Goal: Information Seeking & Learning: Learn about a topic

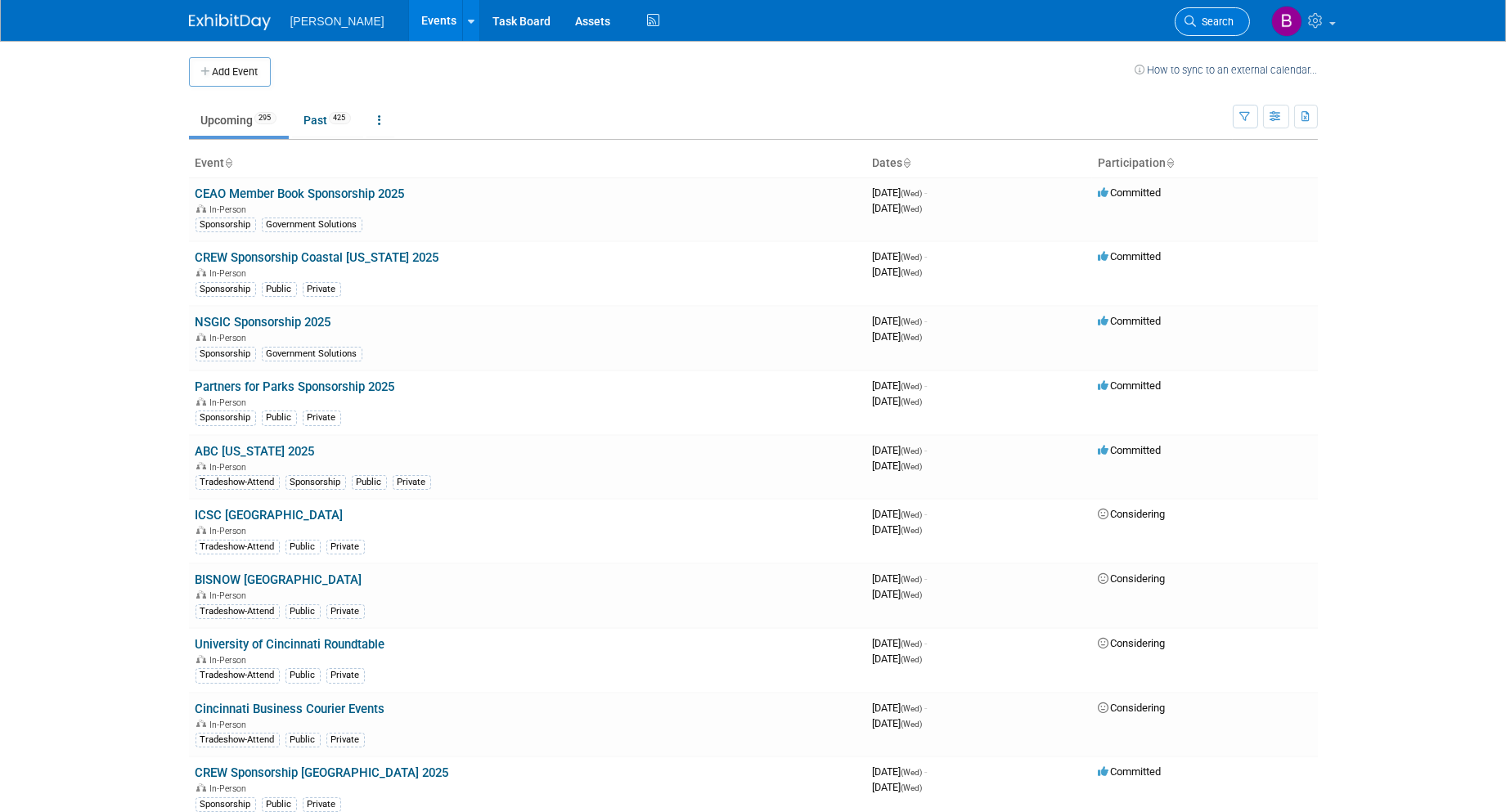
click at [1190, 31] on link "Search" at bounding box center [1213, 21] width 76 height 29
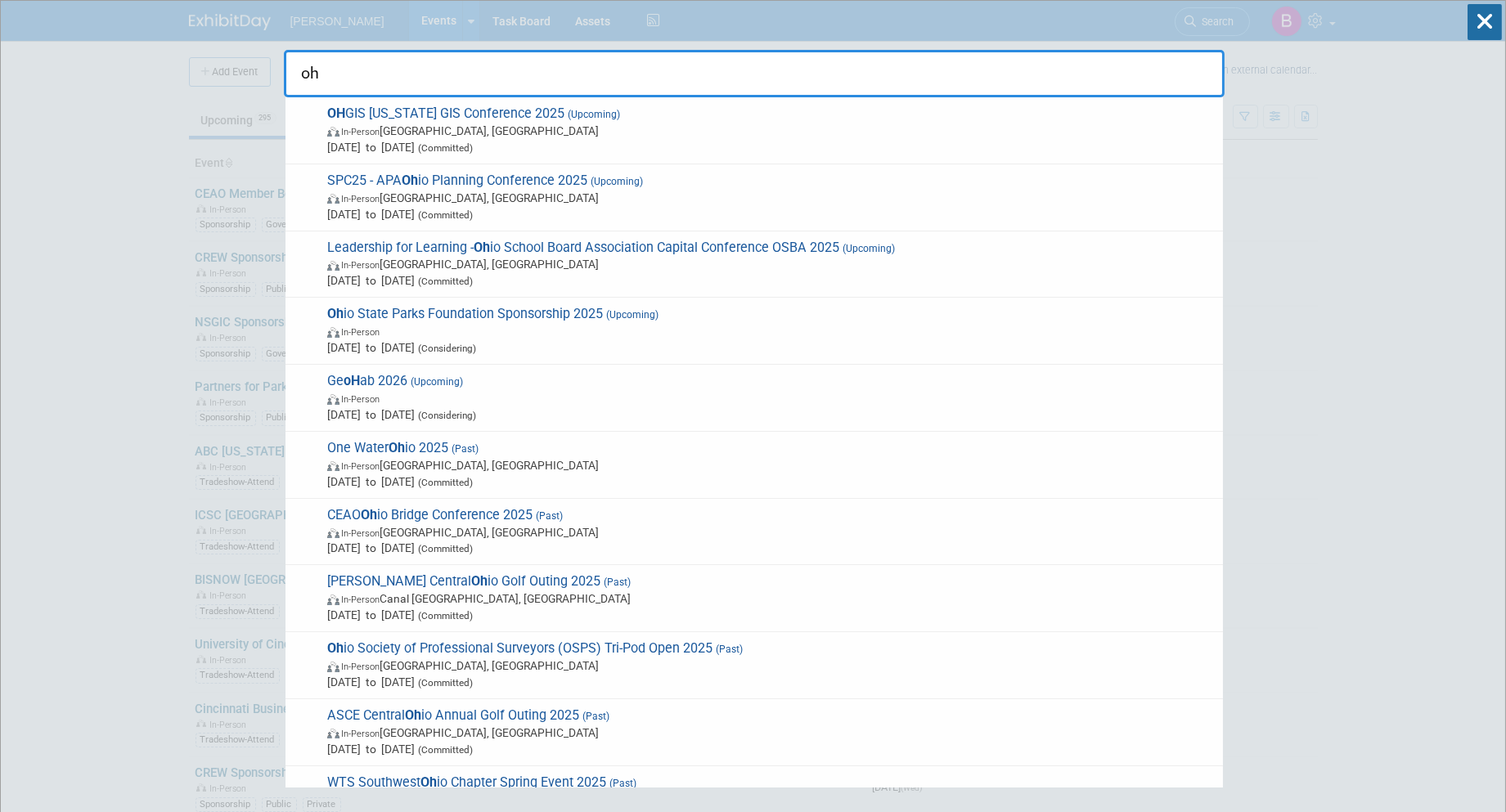
type input "oh g"
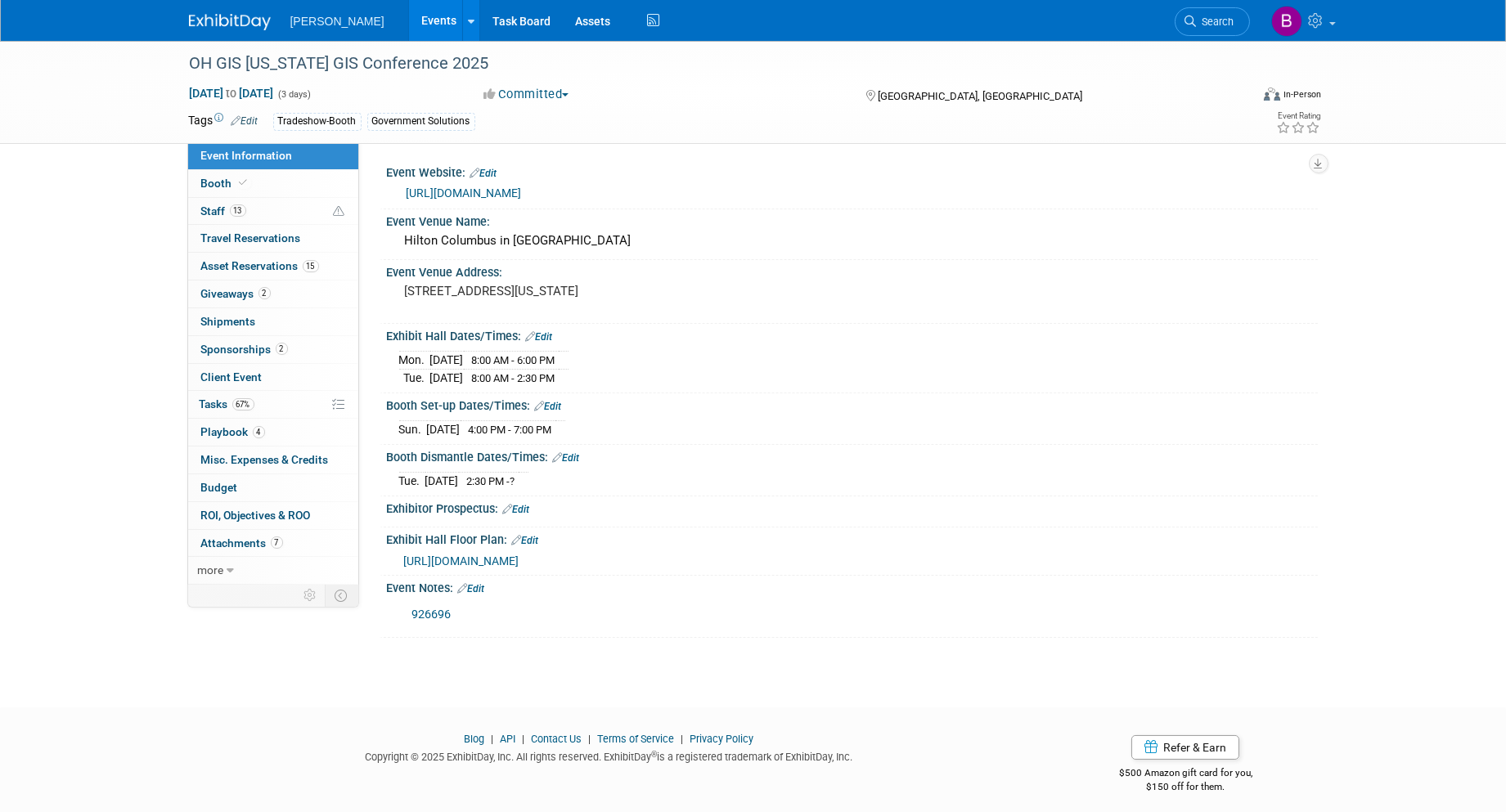
click at [1193, 16] on icon at bounding box center [1191, 21] width 11 height 11
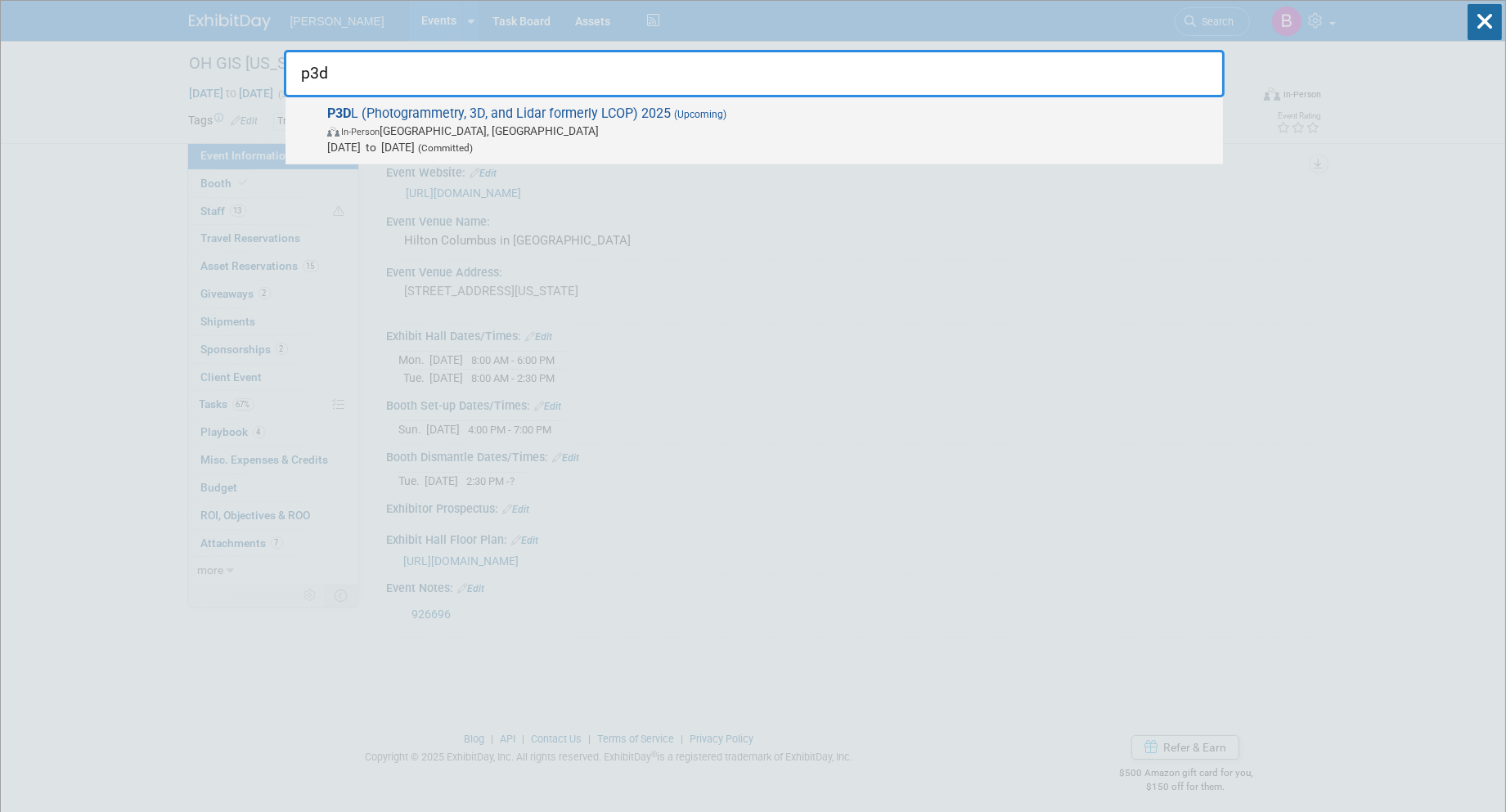
type input "p3d"
click at [884, 117] on span "P3D L (Photogrammetry, 3D, and Lidar formerly LCOP) 2025 (Upcoming) In-Person S…" at bounding box center [768, 131] width 893 height 50
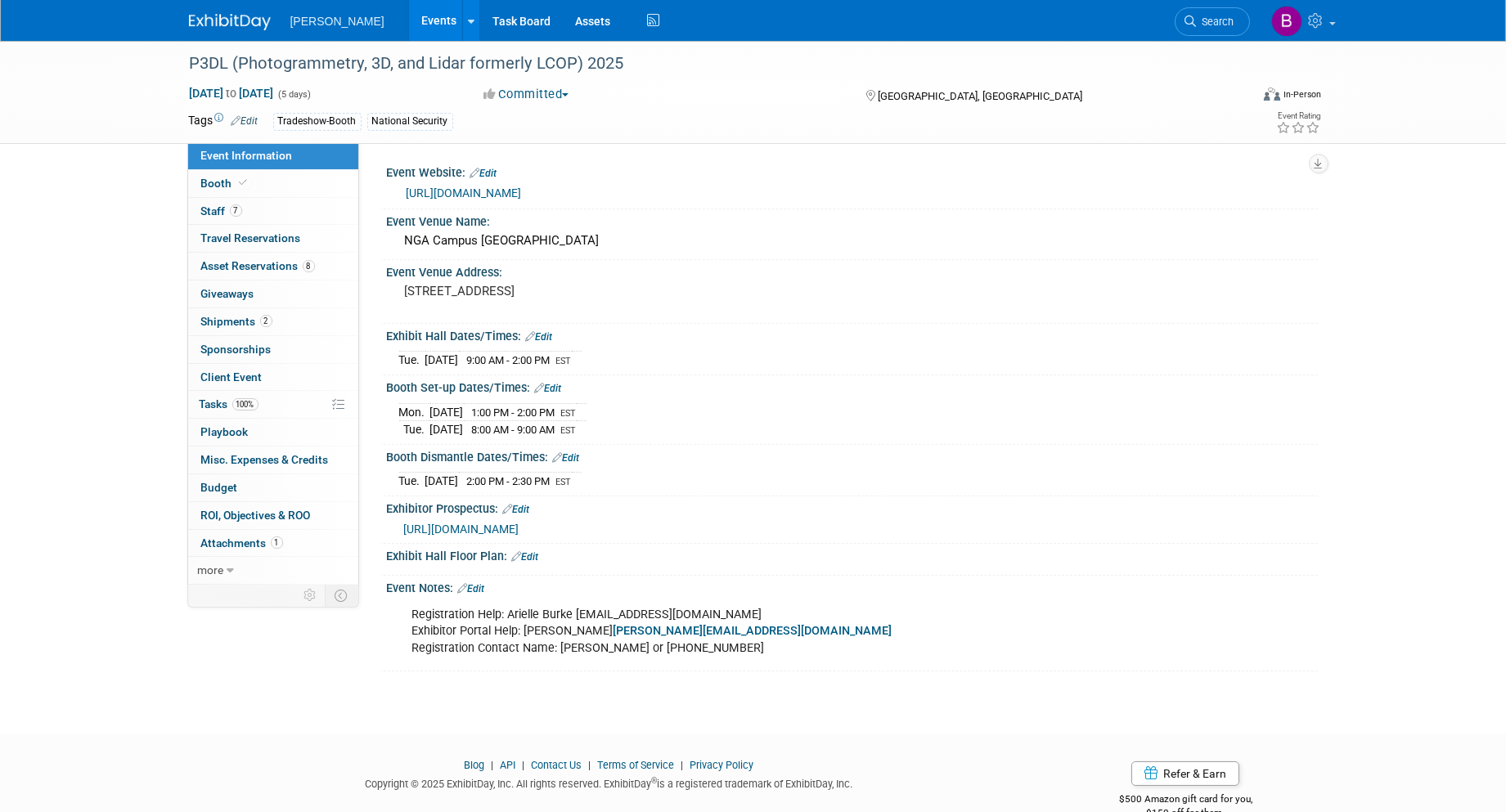
drag, startPoint x: 509, startPoint y: 406, endPoint x: 598, endPoint y: 422, distance: 90.4
click at [587, 422] on tbody "Mon. Aug 25, 2025 1:00 PM - 2:00 PM EST Tue. Aug 26, 2025 8:00 AM - 9:00 AM EST" at bounding box center [493, 420] width 187 height 35
drag, startPoint x: 598, startPoint y: 422, endPoint x: 518, endPoint y: 413, distance: 80.5
click at [518, 413] on span "1:00 PM - 2:00 PM" at bounding box center [514, 412] width 84 height 12
click at [505, 406] on span "1:00 PM - 2:00 PM" at bounding box center [514, 412] width 84 height 12
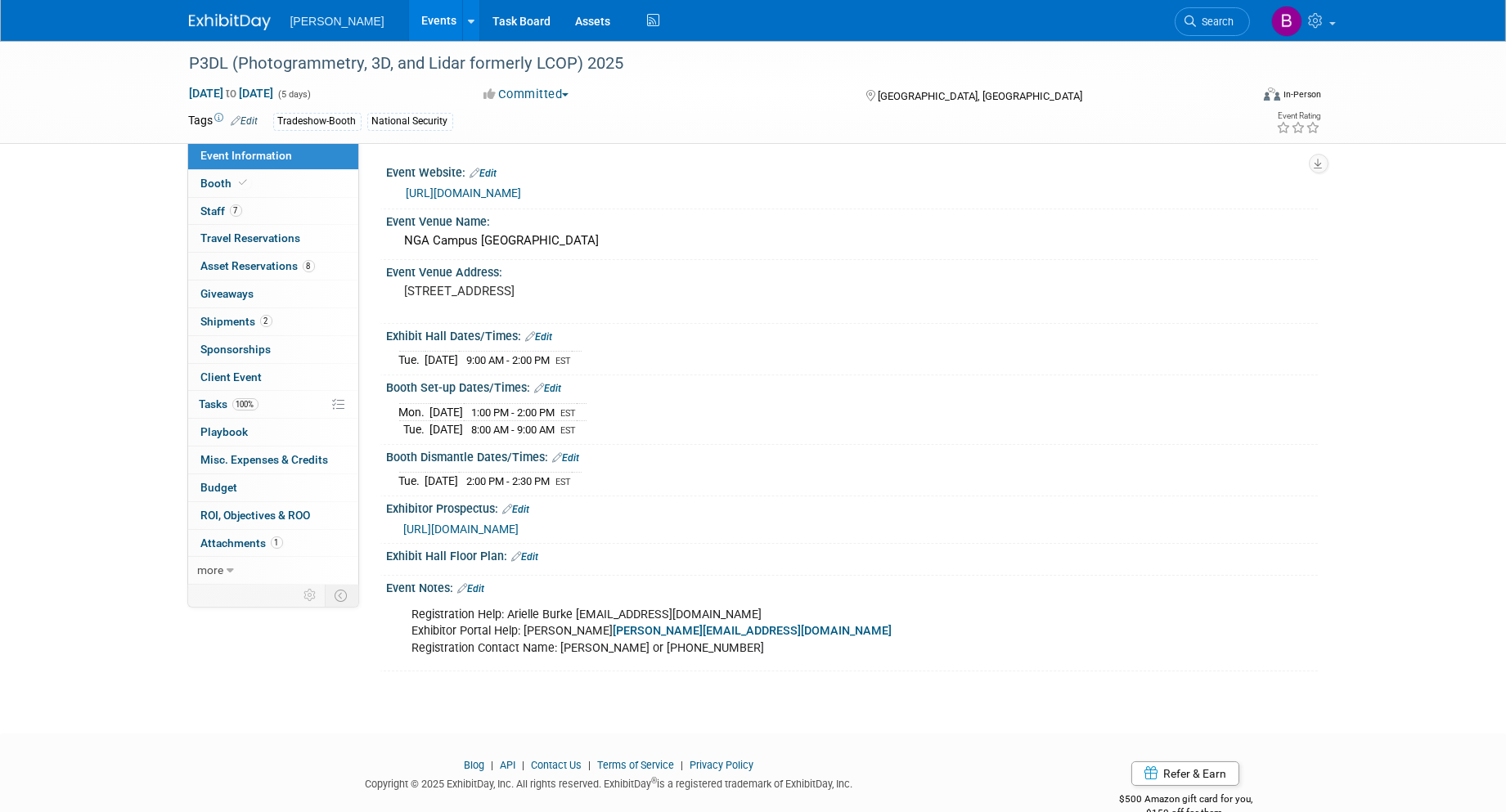
drag, startPoint x: 504, startPoint y: 405, endPoint x: 587, endPoint y: 431, distance: 87.0
click at [587, 431] on tbody "Mon. Aug 25, 2025 1:00 PM - 2:00 PM EST Tue. Aug 26, 2025 8:00 AM - 9:00 AM EST" at bounding box center [493, 420] width 187 height 35
click at [926, 738] on div at bounding box center [753, 748] width 1506 height 21
click at [482, 523] on span "https://www.militaryexpos.com/p3dl/exhibitorinfo/" at bounding box center [462, 529] width 116 height 13
